Goal: Information Seeking & Learning: Find specific fact

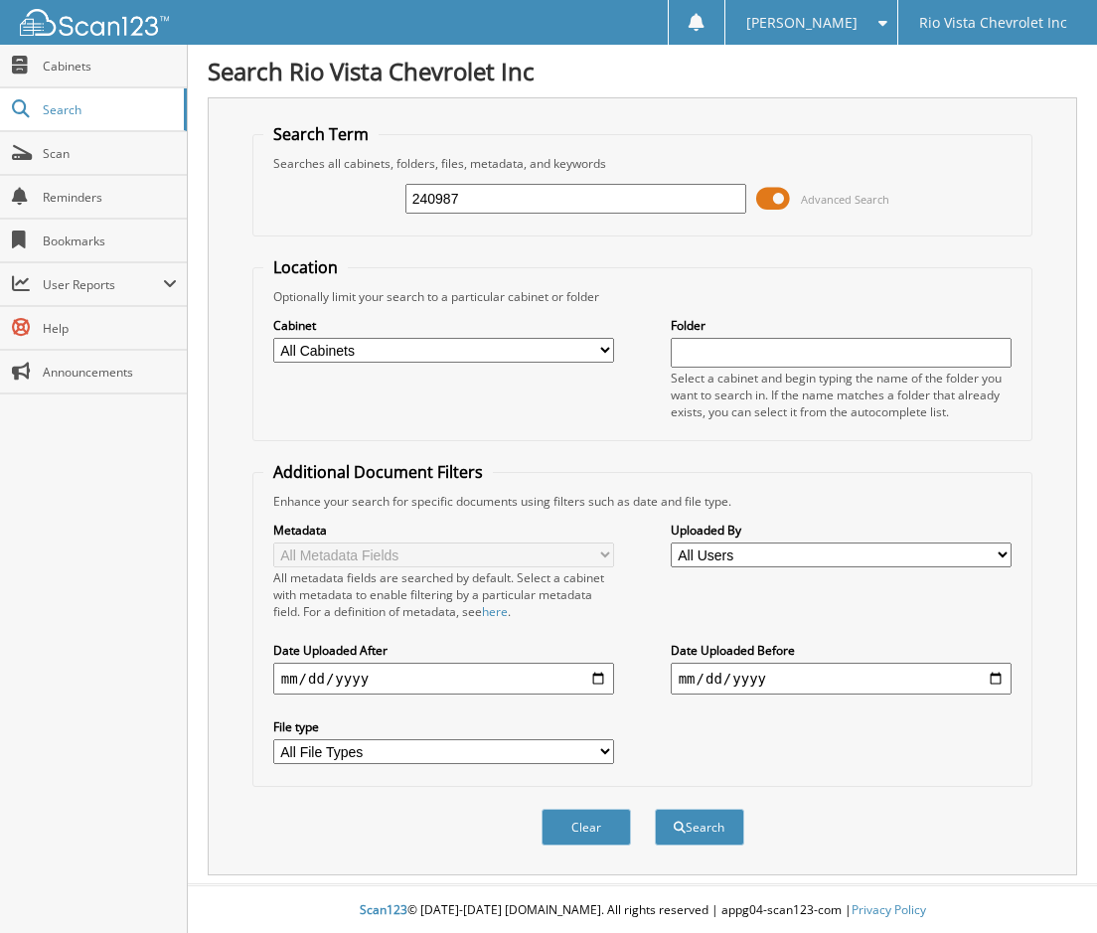
type input "240987"
click at [655, 809] on button "Search" at bounding box center [699, 827] width 89 height 37
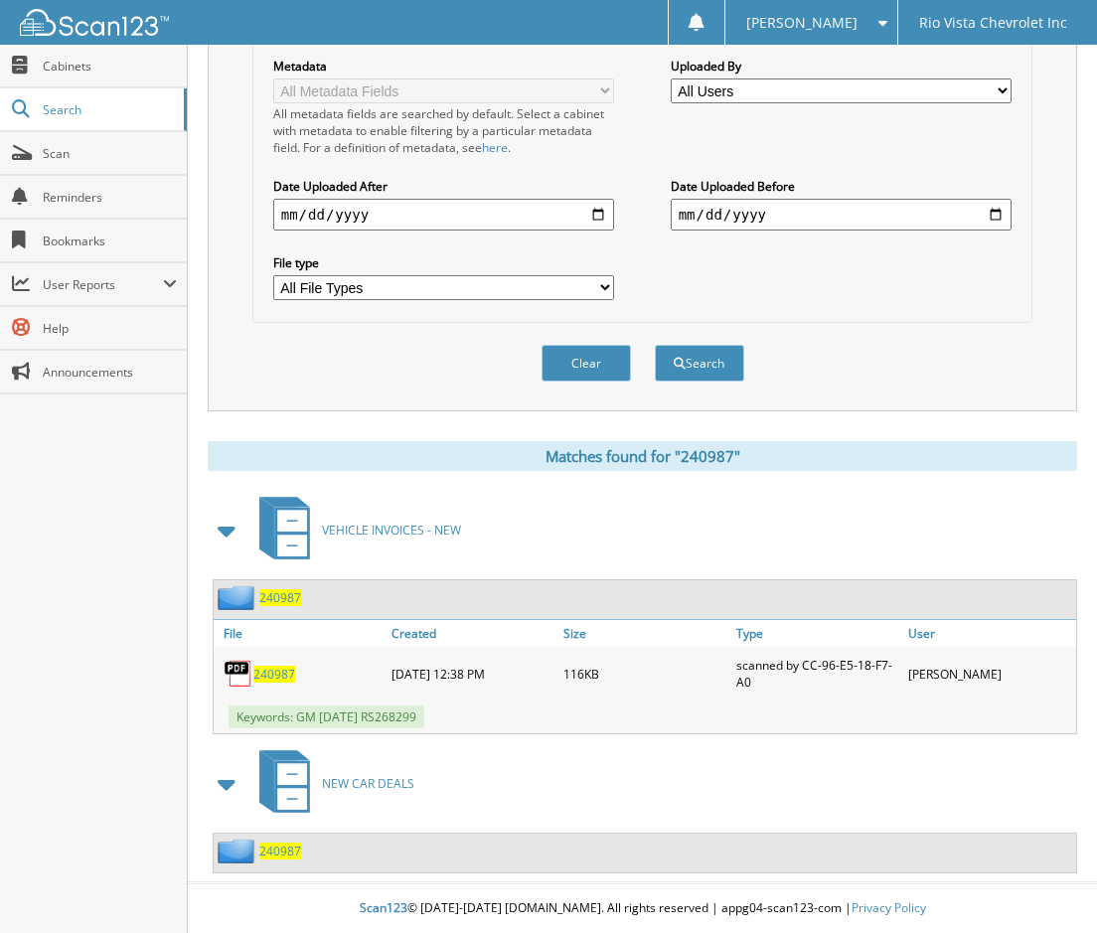
scroll to position [465, 0]
click at [257, 851] on img at bounding box center [239, 851] width 42 height 25
click at [272, 850] on span "240987" at bounding box center [280, 850] width 42 height 17
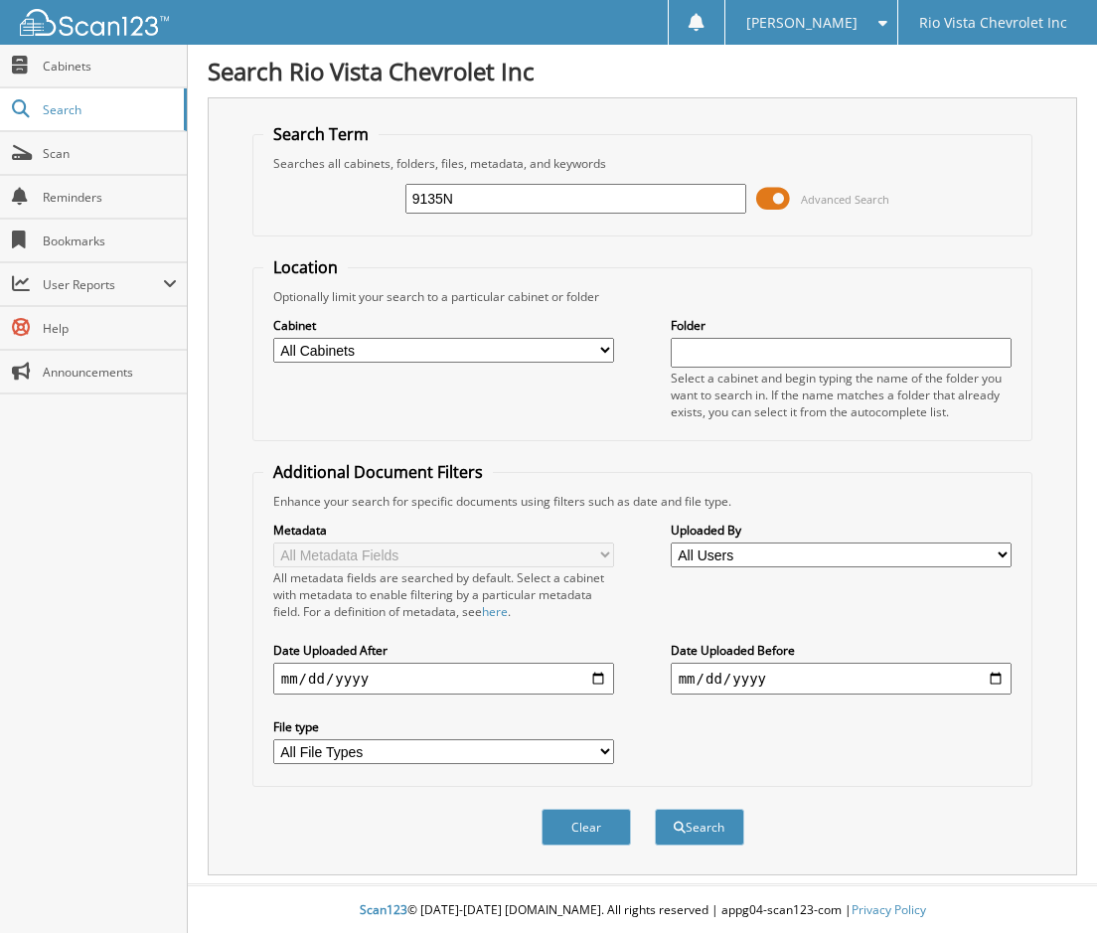
type input "9135N"
click at [655, 809] on button "Search" at bounding box center [699, 827] width 89 height 37
